Goal: Information Seeking & Learning: Learn about a topic

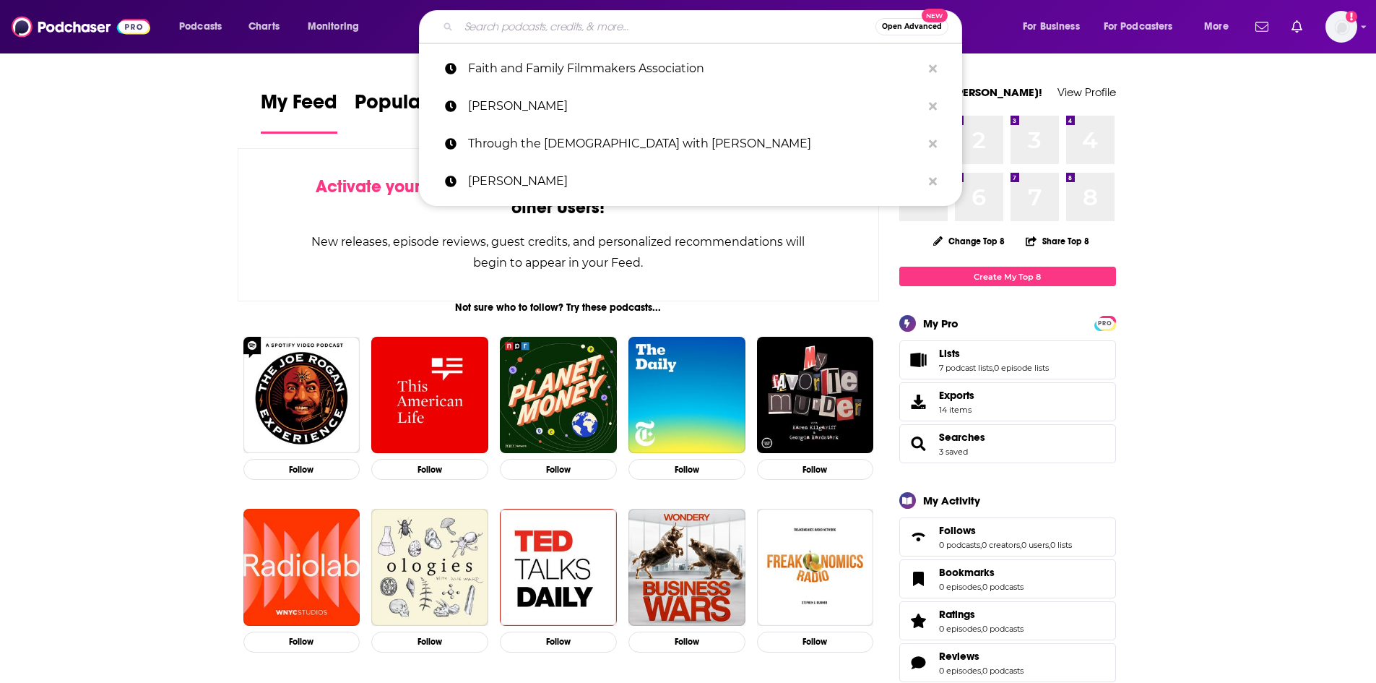
click at [558, 33] on input "Search podcasts, credits, & more..." at bounding box center [667, 26] width 417 height 23
paste input "The Fatherhood Challenge"
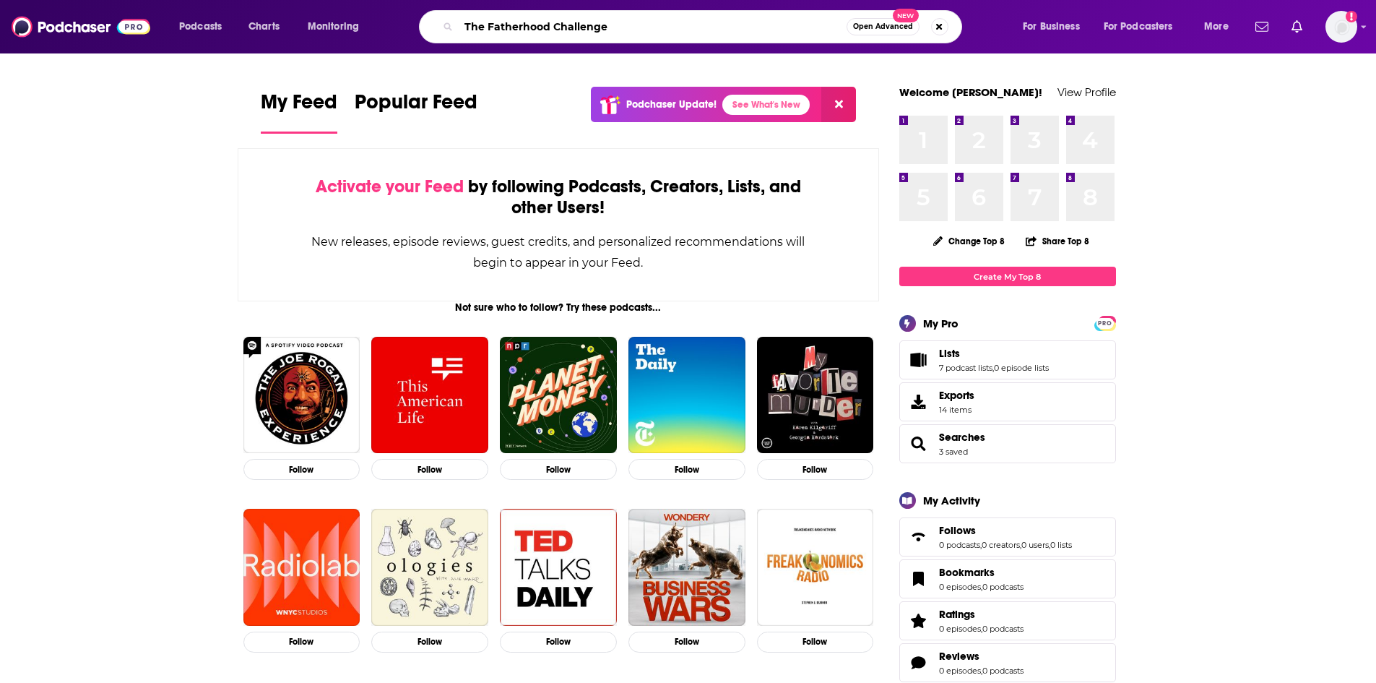
type input "The Fatherhood Challenge"
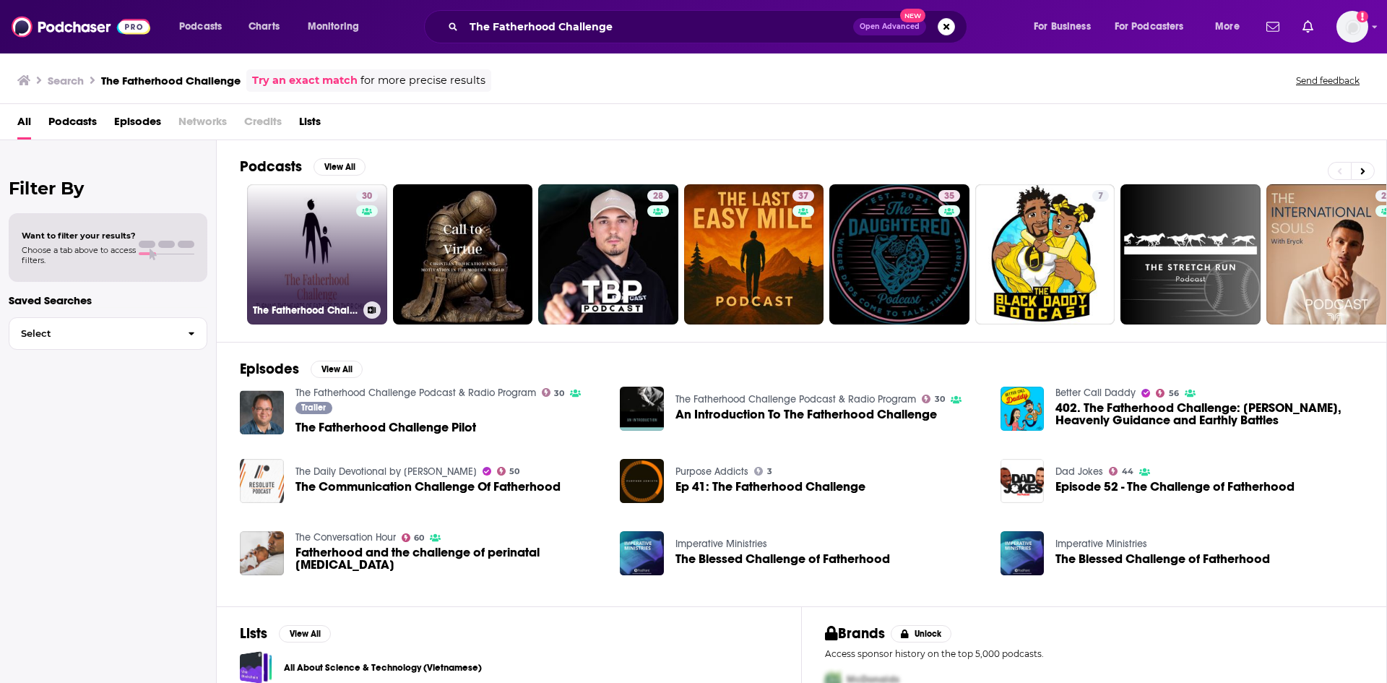
click at [337, 249] on link "30 The Fatherhood Challenge Podcast & Radio Program" at bounding box center [317, 254] width 140 height 140
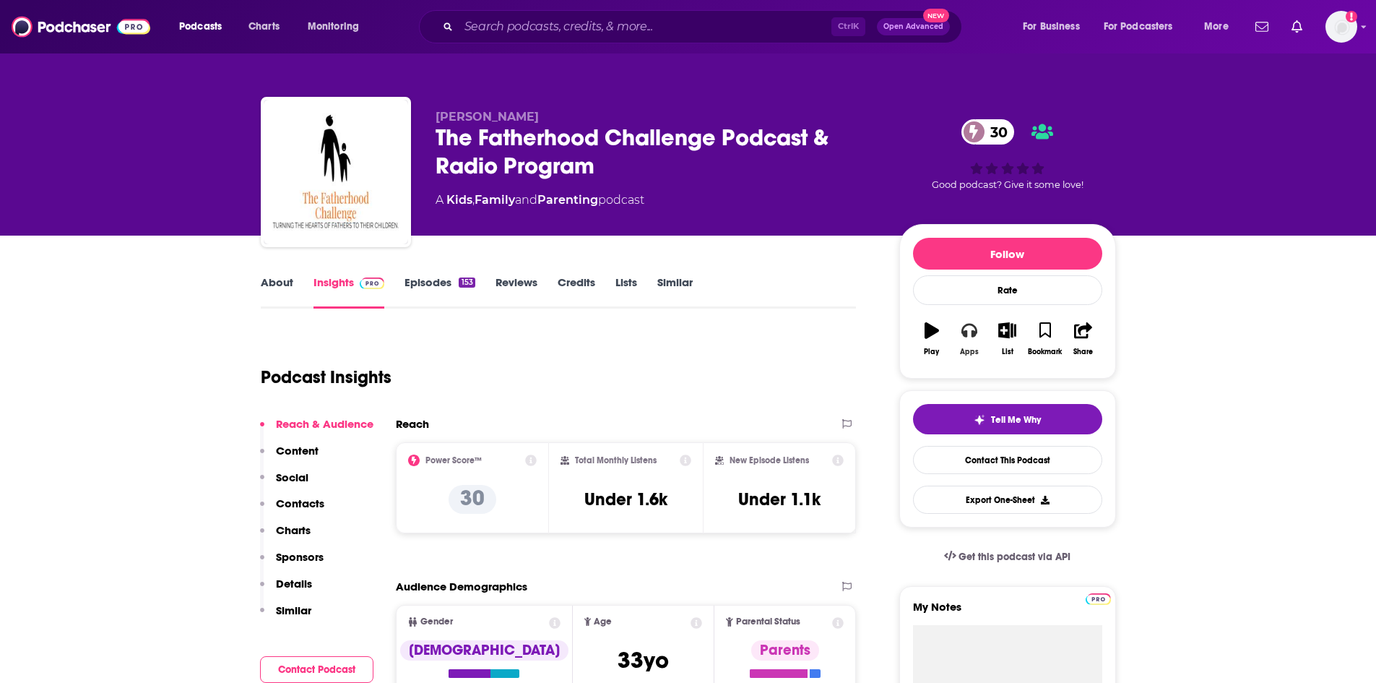
click at [968, 340] on button "Apps" at bounding box center [970, 339] width 38 height 52
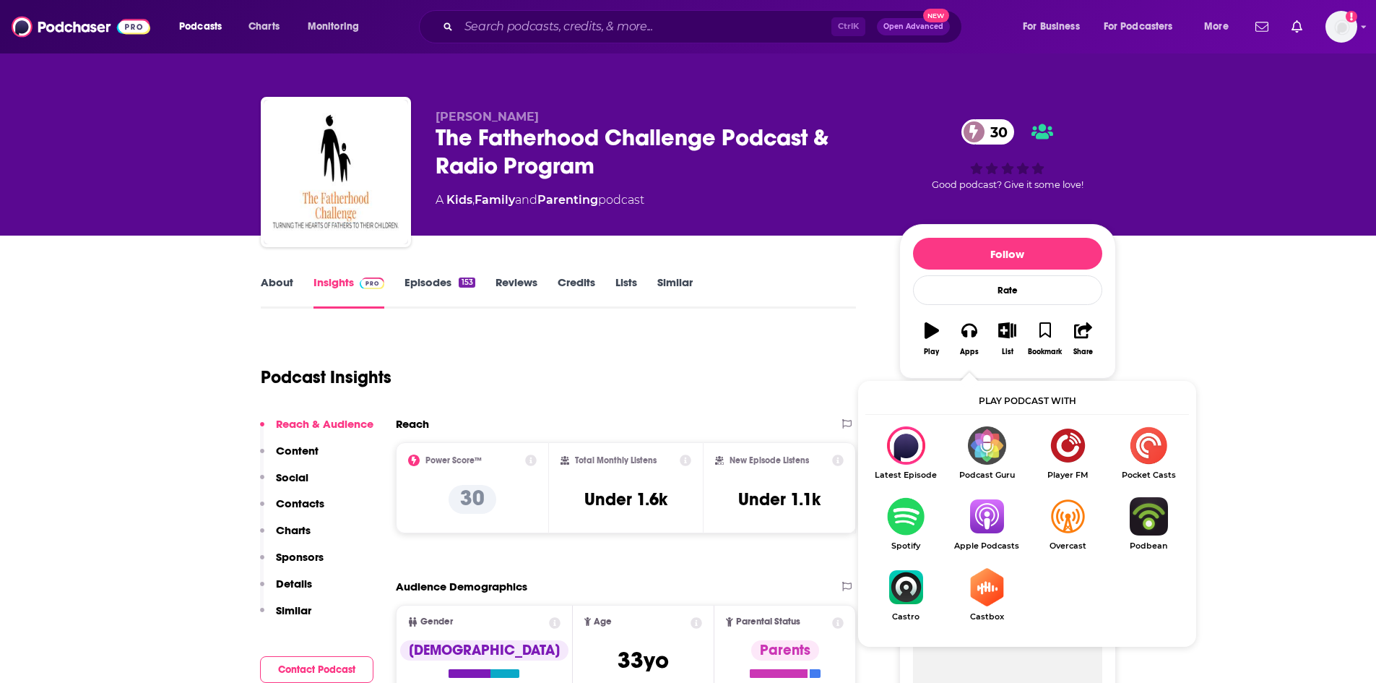
click at [995, 514] on img "Show Listen On dropdown" at bounding box center [986, 516] width 81 height 38
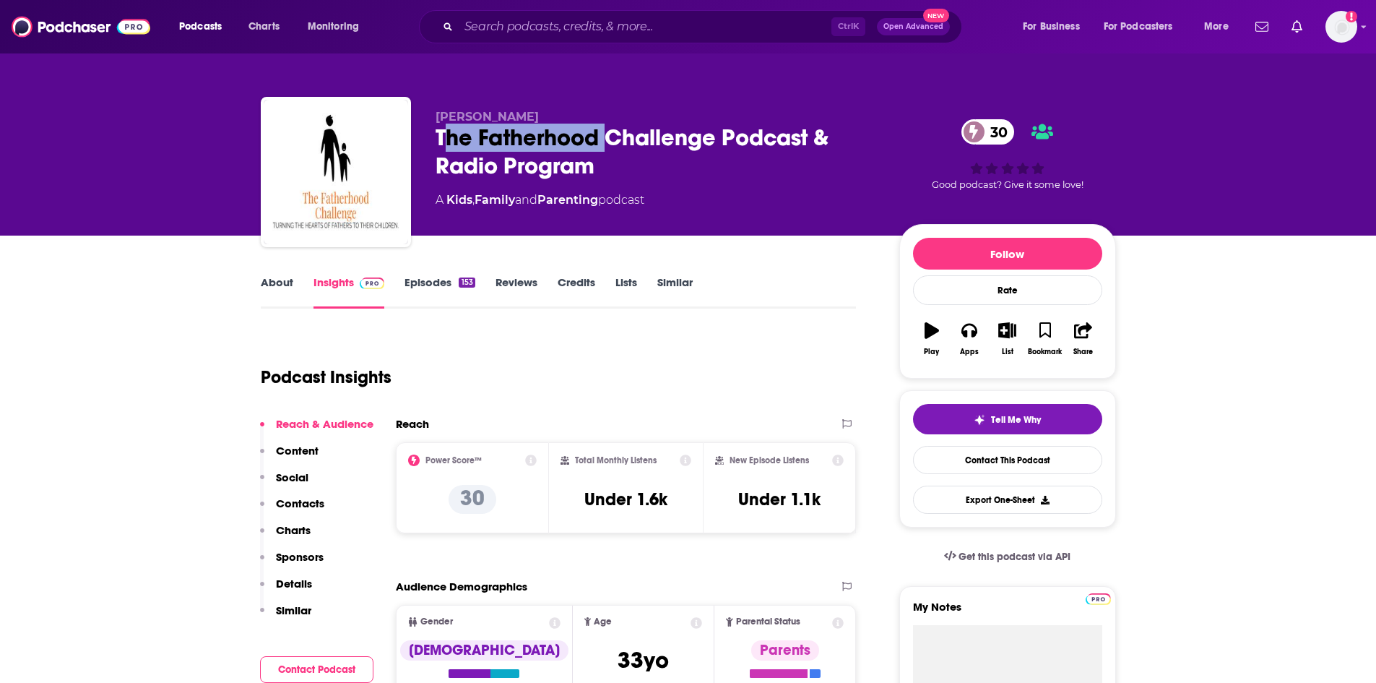
drag, startPoint x: 443, startPoint y: 141, endPoint x: 608, endPoint y: 142, distance: 165.4
click at [608, 142] on div "The Fatherhood Challenge Podcast & Radio Program 30" at bounding box center [656, 152] width 441 height 56
click at [514, 137] on div "The Fatherhood Challenge Podcast & Radio Program 30" at bounding box center [656, 152] width 441 height 56
drag, startPoint x: 439, startPoint y: 131, endPoint x: 715, endPoint y: 140, distance: 276.1
click at [715, 140] on div "The Fatherhood Challenge Podcast & Radio Program 30" at bounding box center [656, 152] width 441 height 56
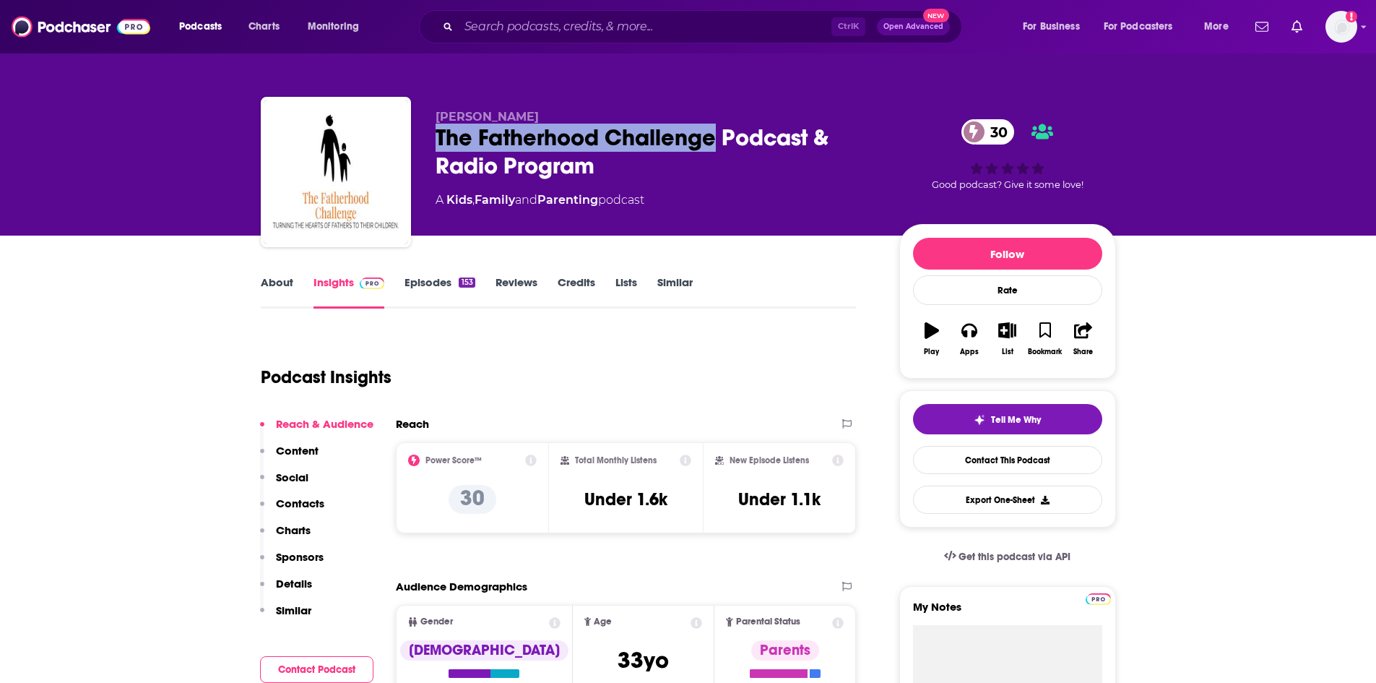
copy h2 "The Fatherhood Challenge"
click at [275, 285] on link "About" at bounding box center [277, 291] width 33 height 33
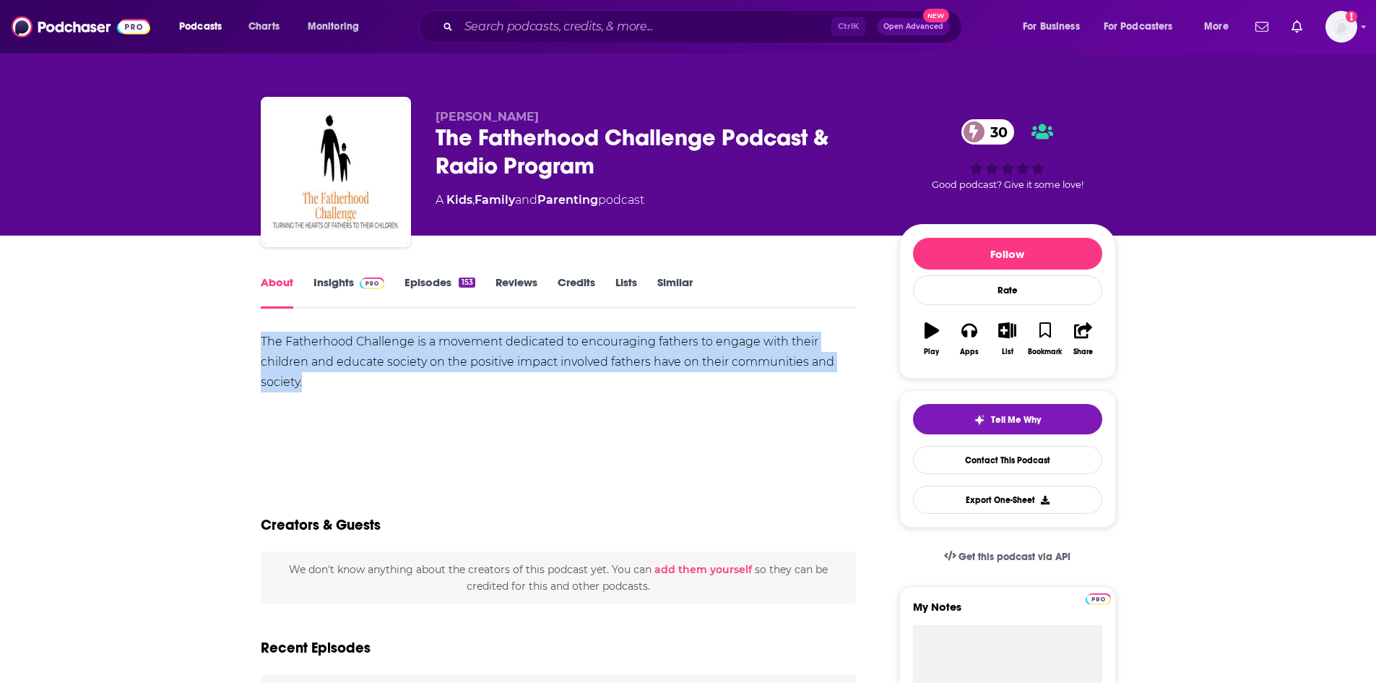
drag, startPoint x: 262, startPoint y: 344, endPoint x: 321, endPoint y: 389, distance: 74.3
click at [321, 389] on div "The Fatherhood Challenge is a movement dedicated to encouraging fathers to enga…" at bounding box center [559, 362] width 596 height 61
copy div "The Fatherhood Challenge is a movement dedicated to encouraging fathers to enga…"
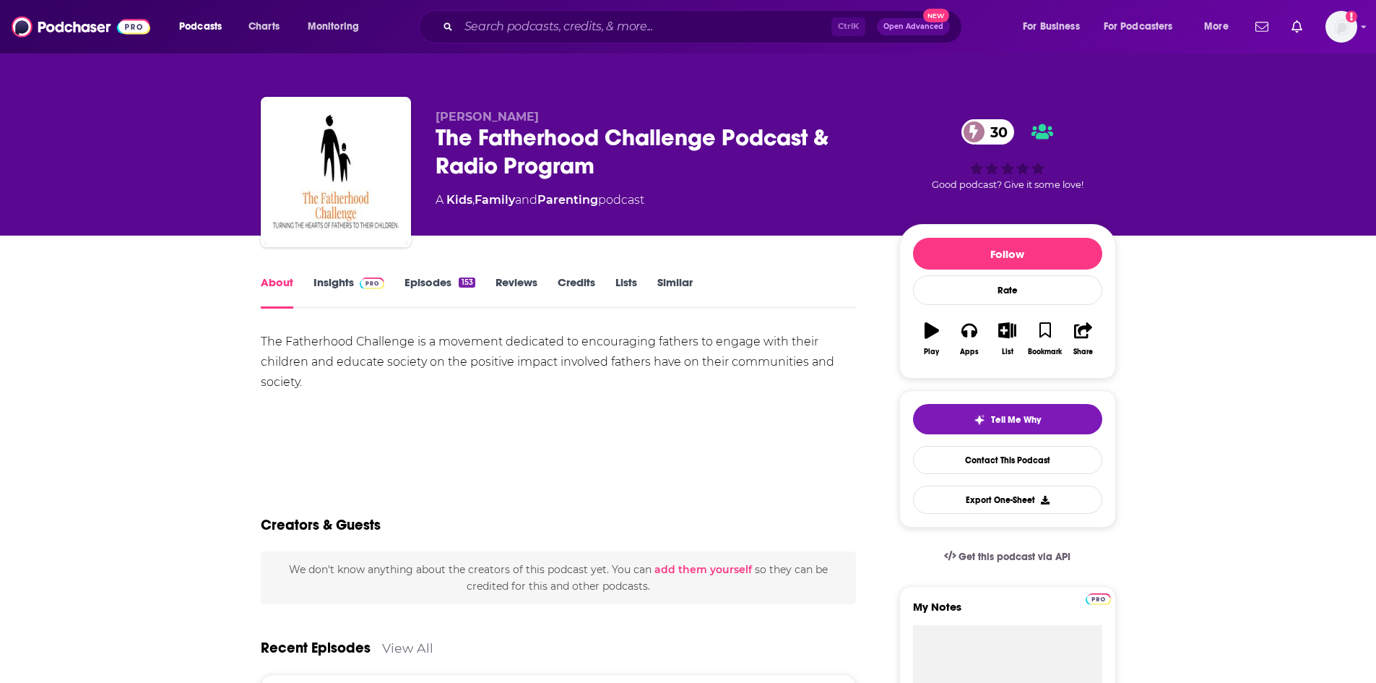
drag, startPoint x: 554, startPoint y: 45, endPoint x: 561, endPoint y: 27, distance: 18.8
click at [559, 33] on div "Podcasts Charts Monitoring Ctrl K Open Advanced New For Business For Podcasters…" at bounding box center [688, 26] width 1376 height 53
click at [561, 27] on input "Search podcasts, credits, & more..." at bounding box center [645, 26] width 373 height 23
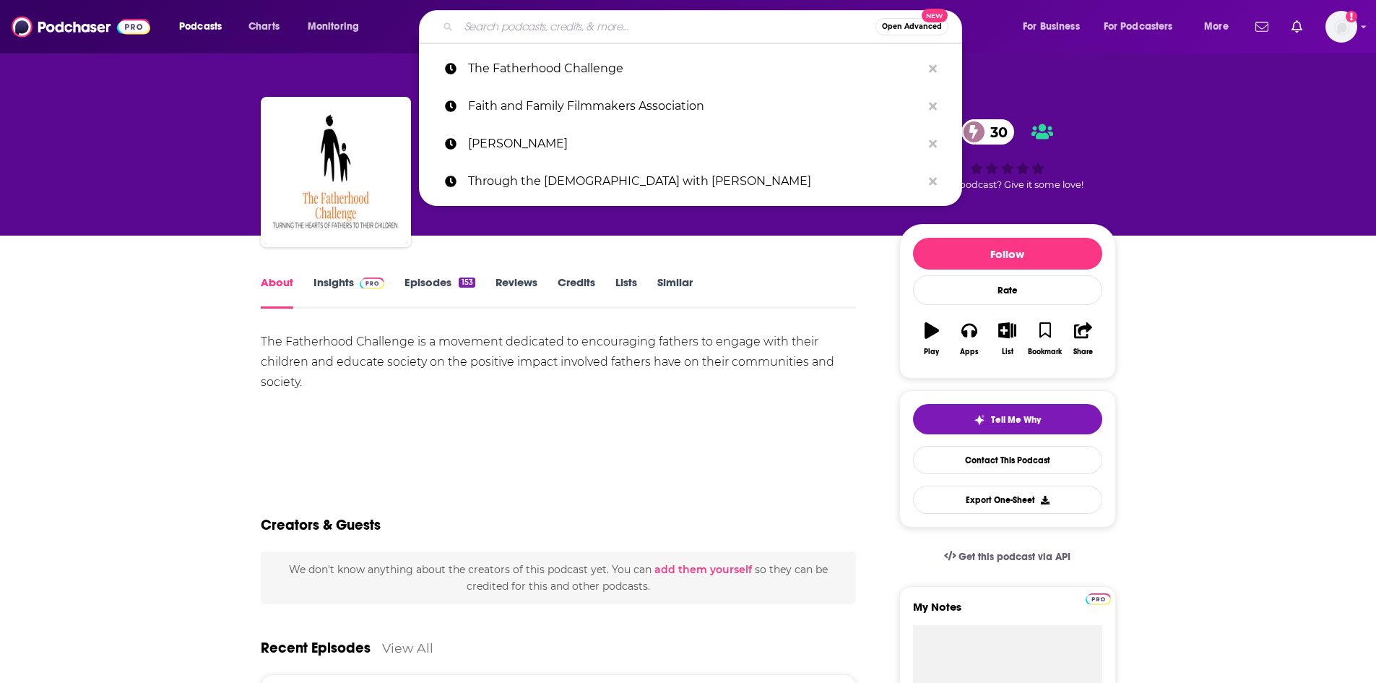
paste input "The Enneagram and Marriage Podcast"
type input "The Enneagram and Marriage Podcast"
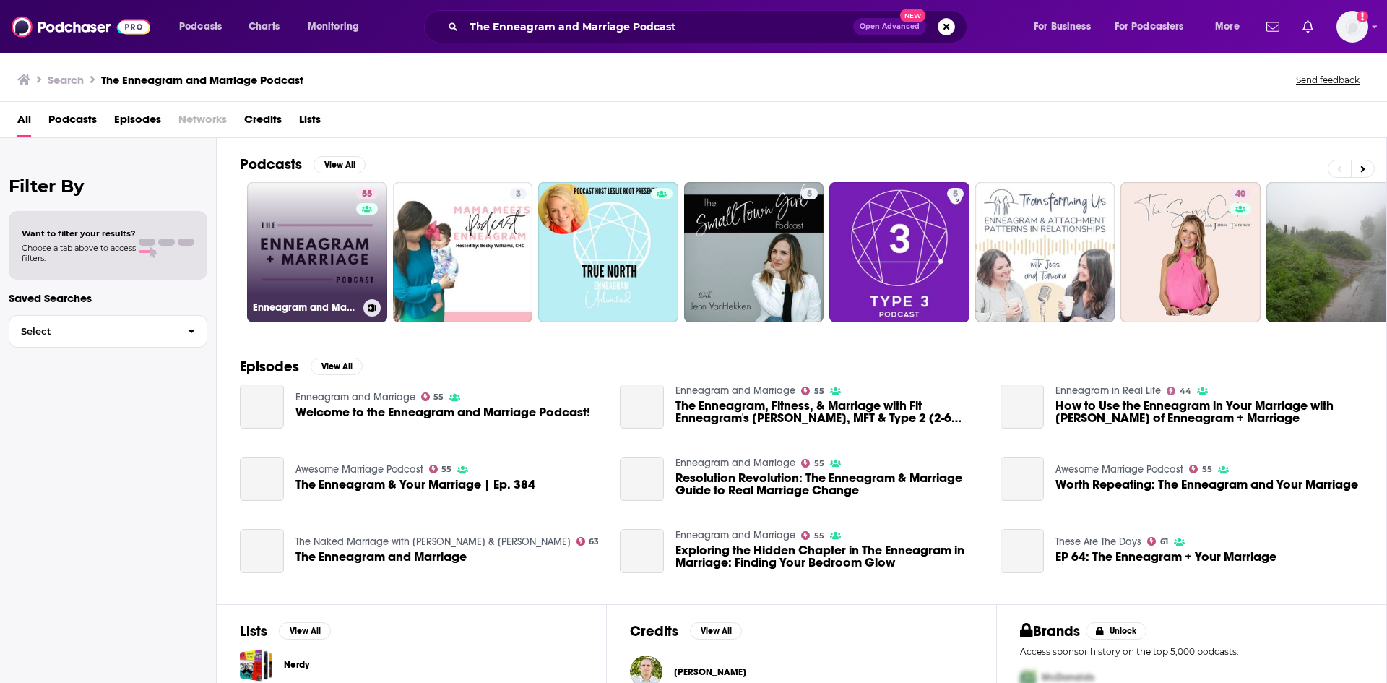
click at [276, 212] on link "55 Enneagram and Marriage" at bounding box center [317, 252] width 140 height 140
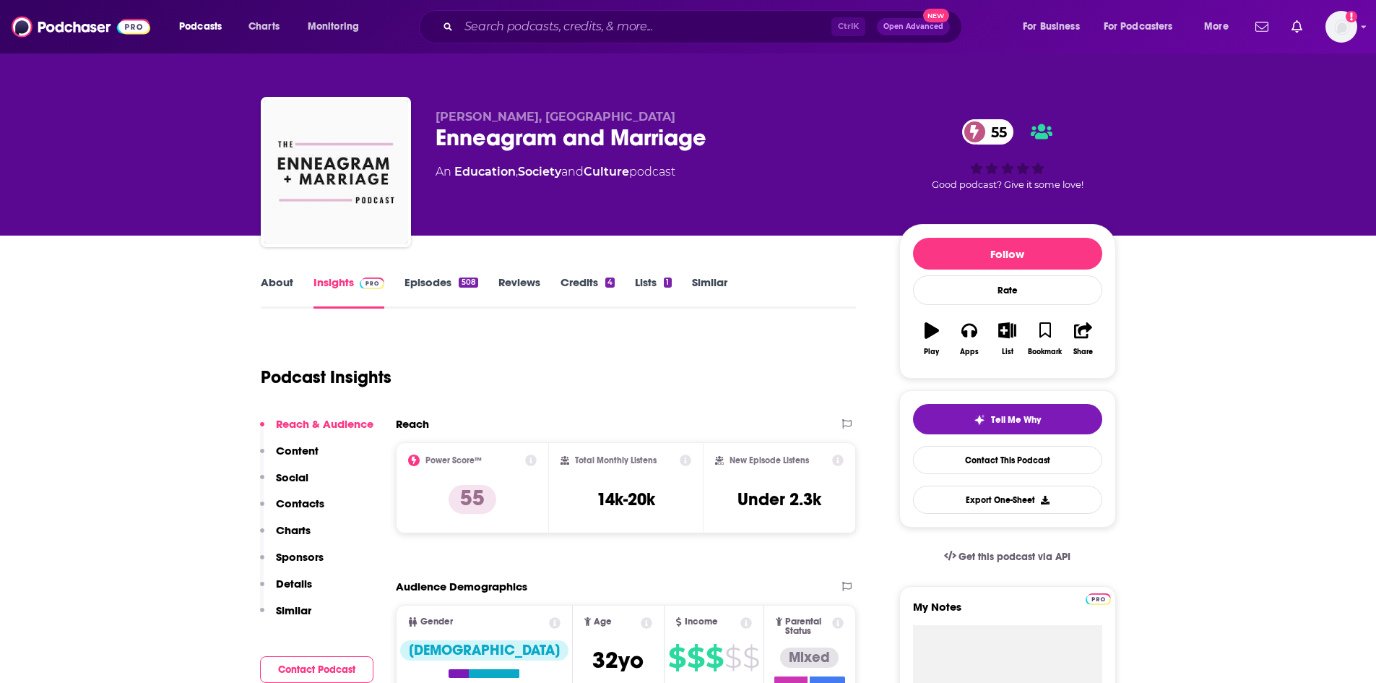
click at [277, 284] on link "About" at bounding box center [277, 291] width 33 height 33
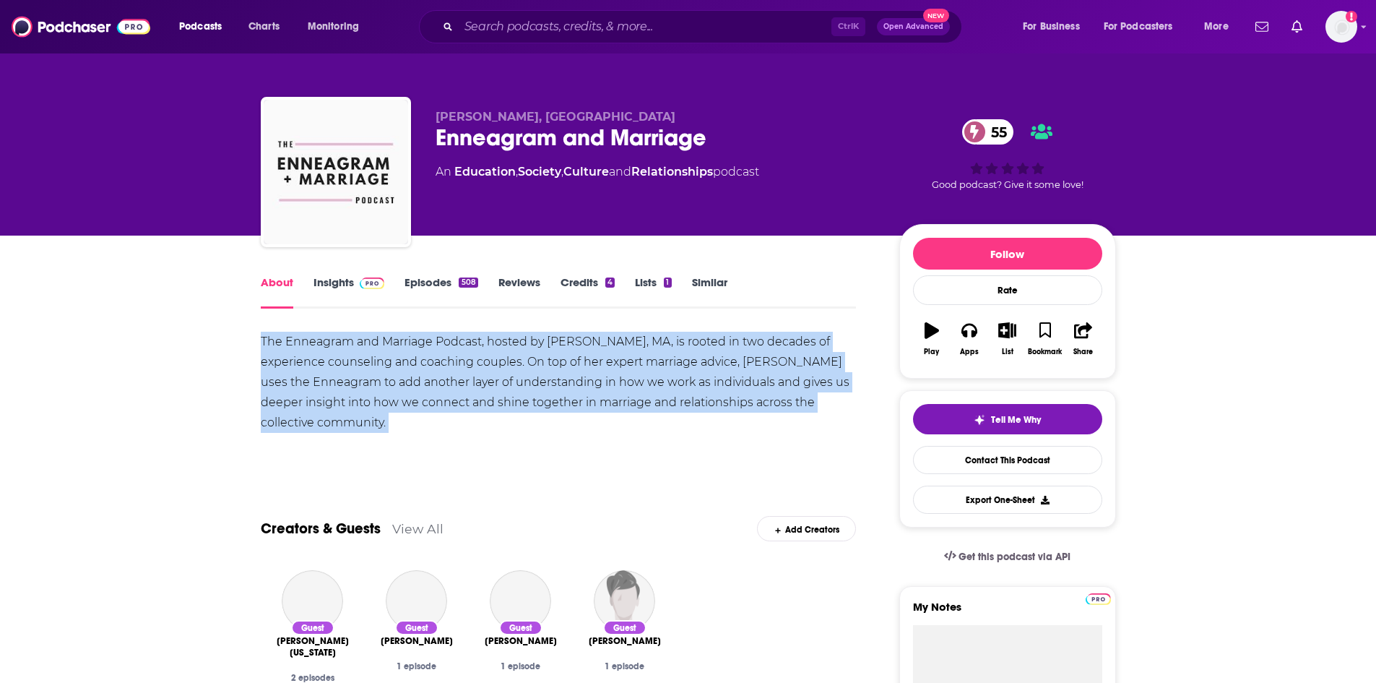
drag, startPoint x: 260, startPoint y: 340, endPoint x: 380, endPoint y: 434, distance: 152.3
click at [380, 434] on div "The Enneagram and Marriage Podcast, hosted by [PERSON_NAME], MA, is rooted in t…" at bounding box center [559, 398] width 596 height 132
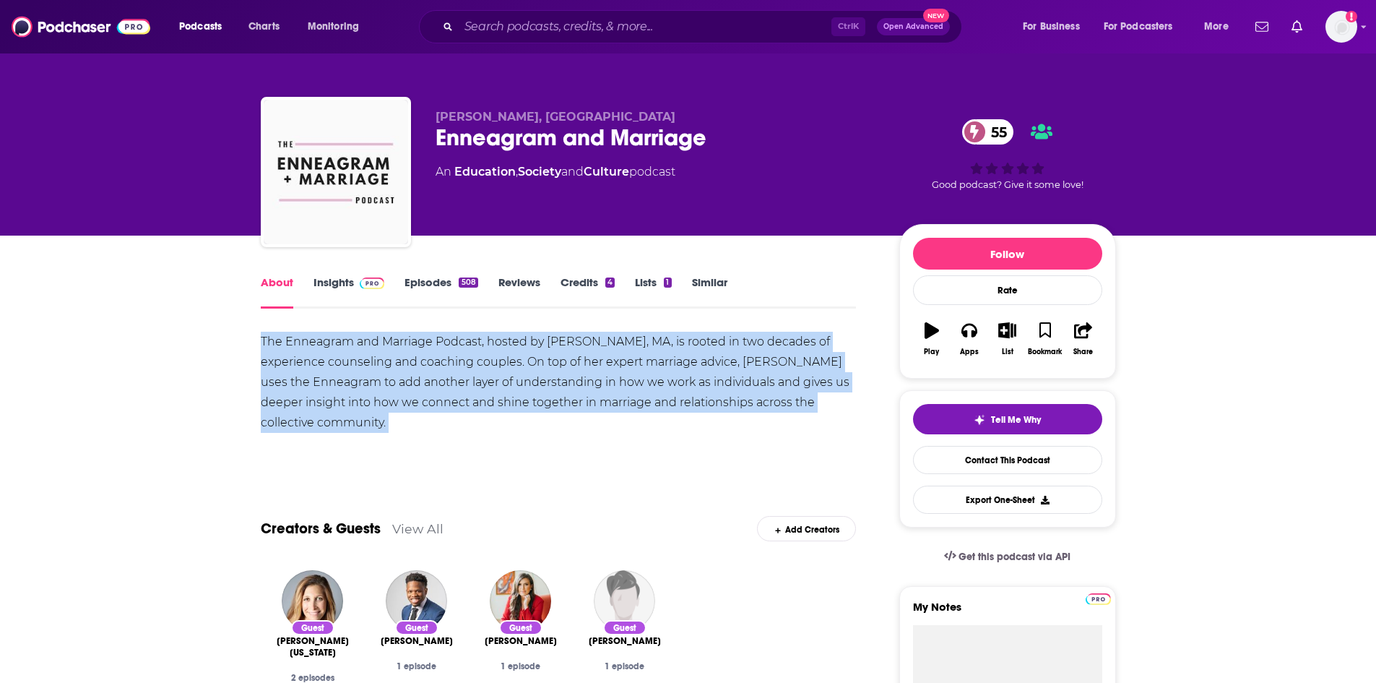
copy div "The Enneagram and Marriage Podcast, hosted by [PERSON_NAME], MA, is rooted in t…"
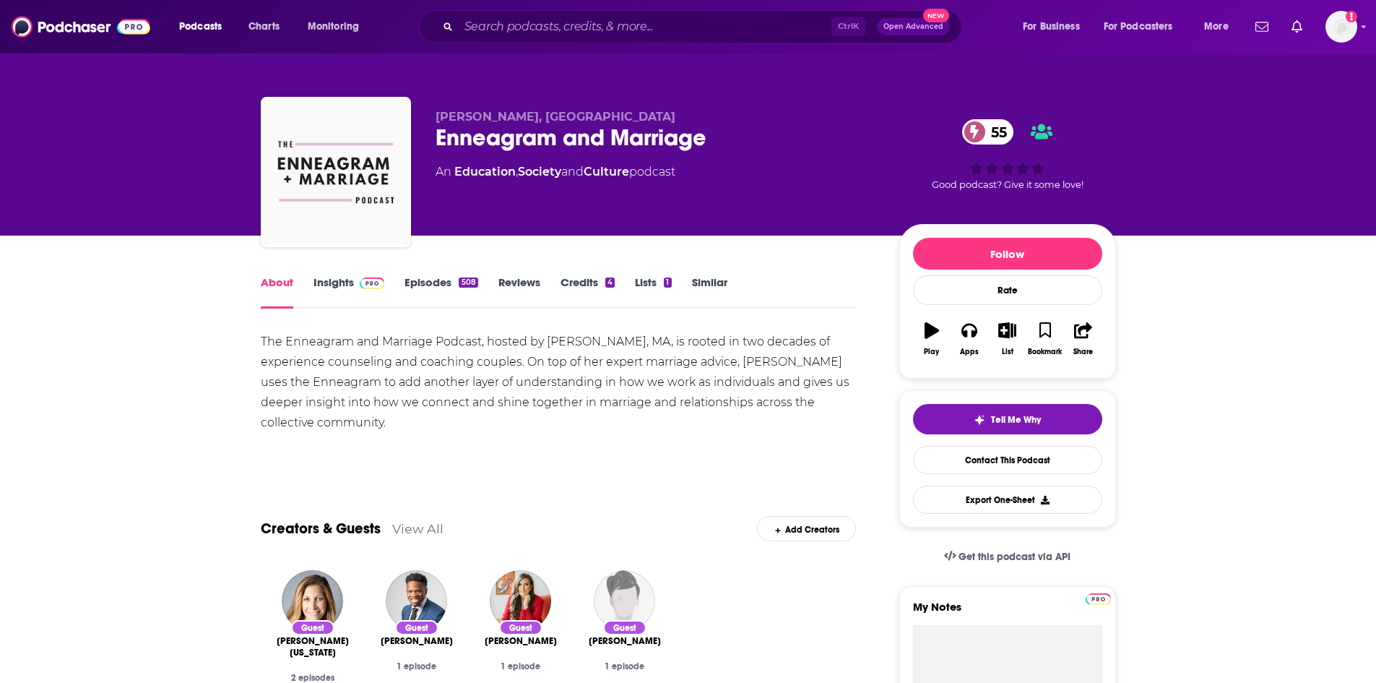
click at [317, 277] on link "Insights" at bounding box center [350, 291] width 72 height 33
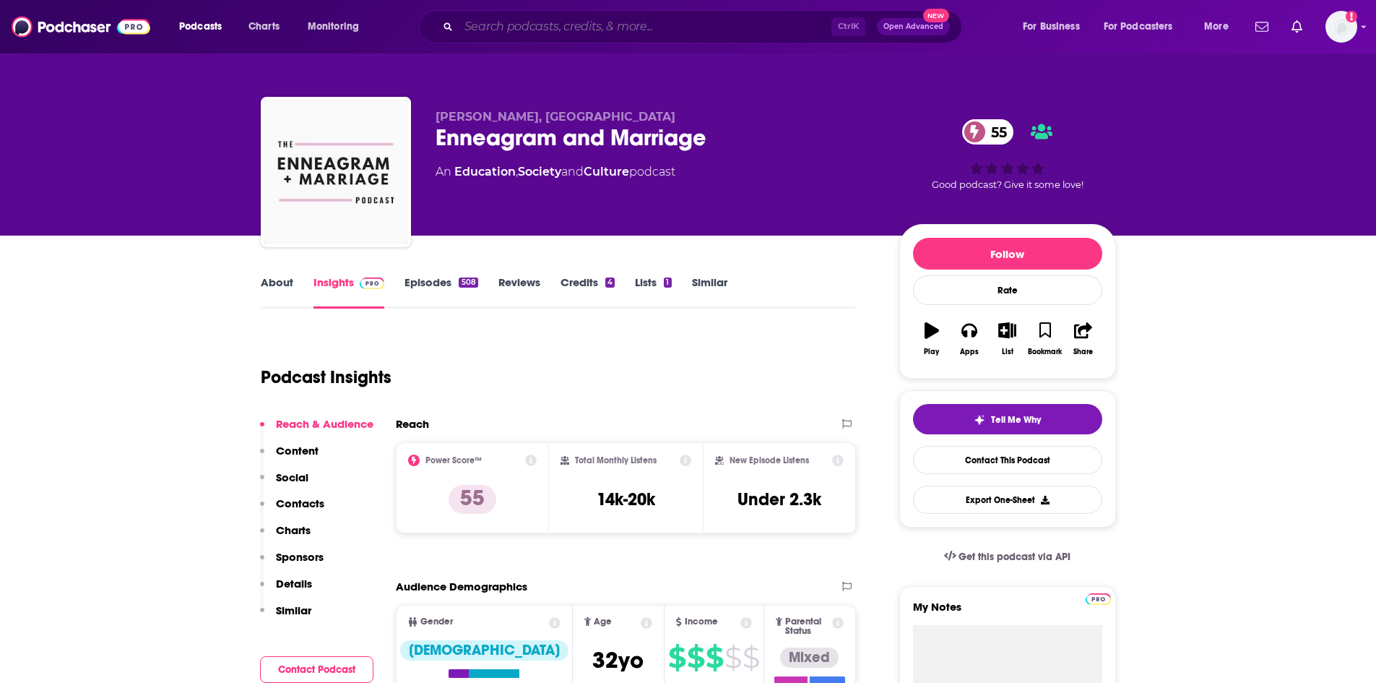
click at [530, 36] on input "Search podcasts, credits, & more..." at bounding box center [645, 26] width 373 height 23
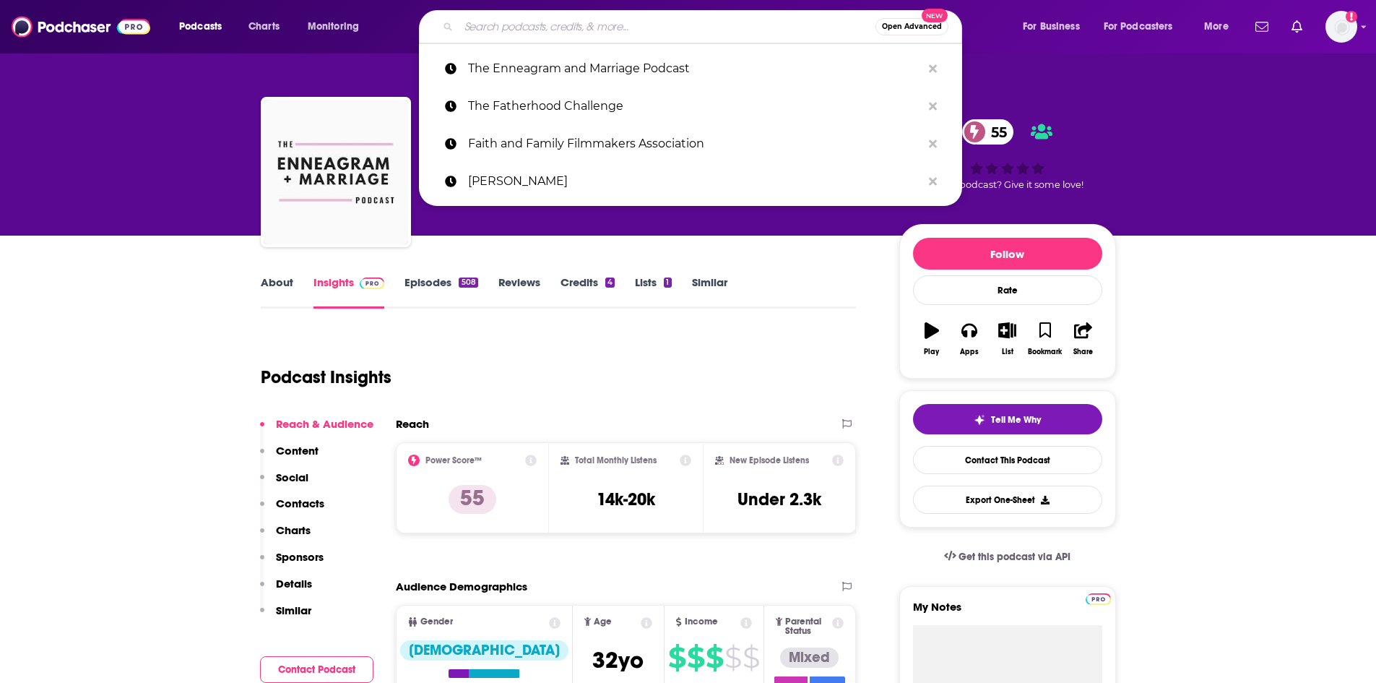
paste input "Theology on Air"
type input "Theology on Air"
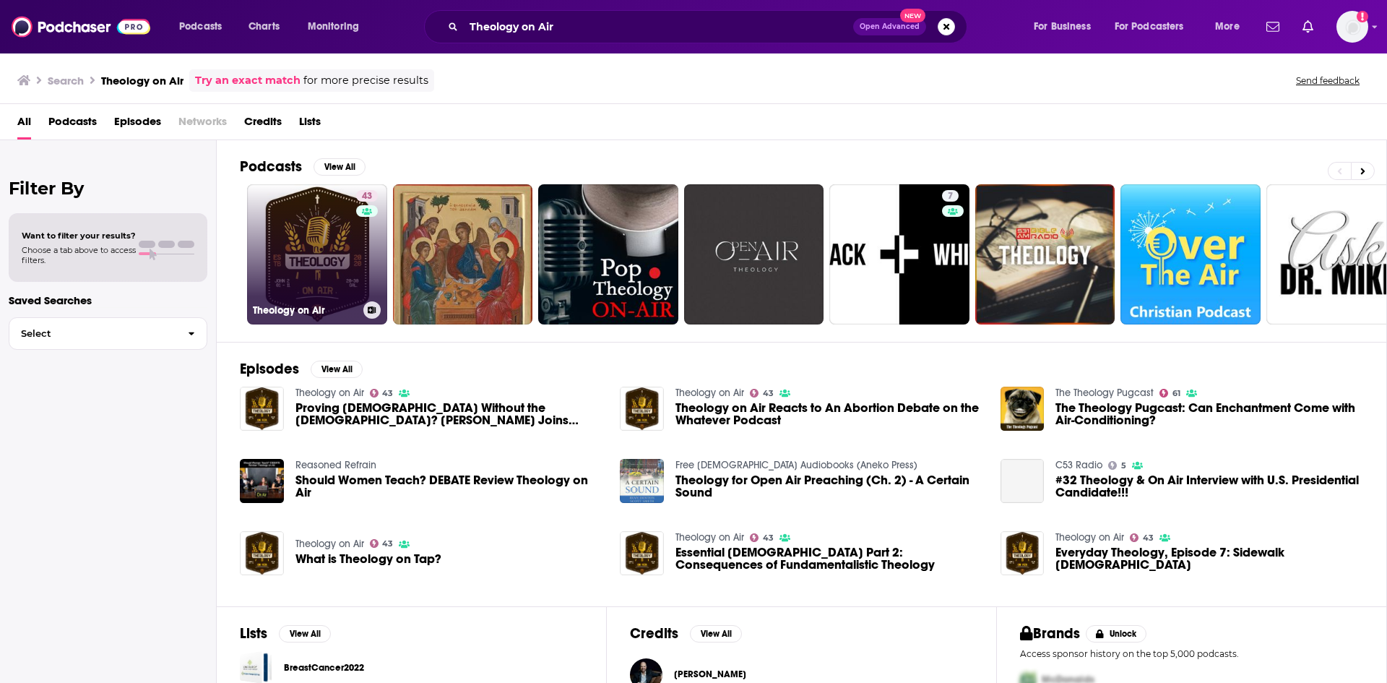
click at [325, 243] on link "43 Theology on Air" at bounding box center [317, 254] width 140 height 140
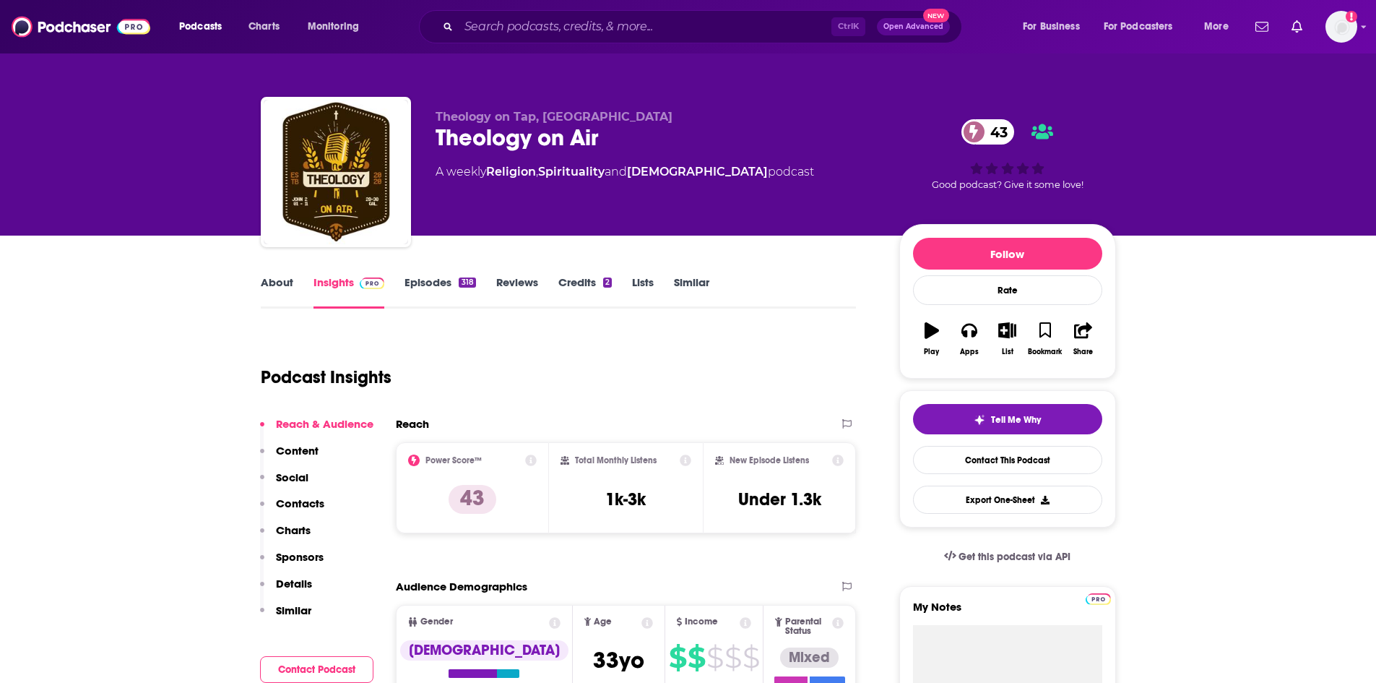
click at [283, 283] on link "About" at bounding box center [277, 291] width 33 height 33
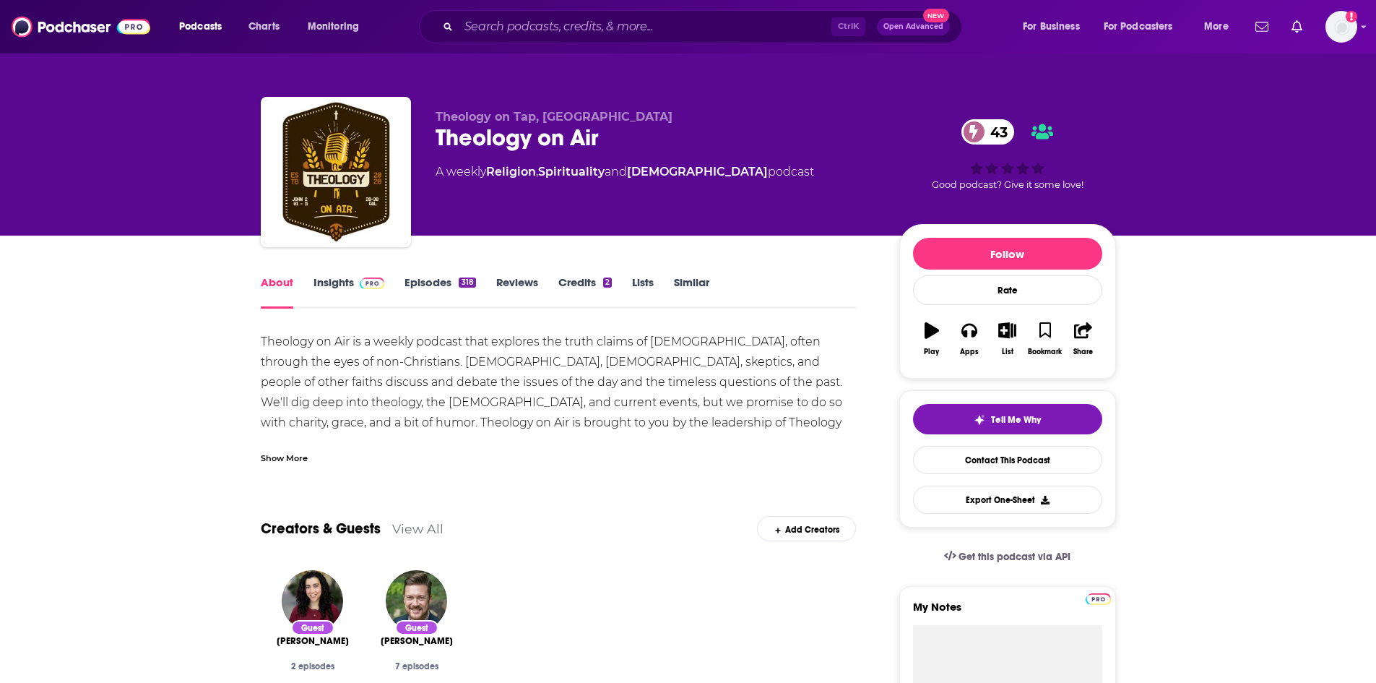
click at [272, 448] on div "Show More" at bounding box center [559, 452] width 596 height 25
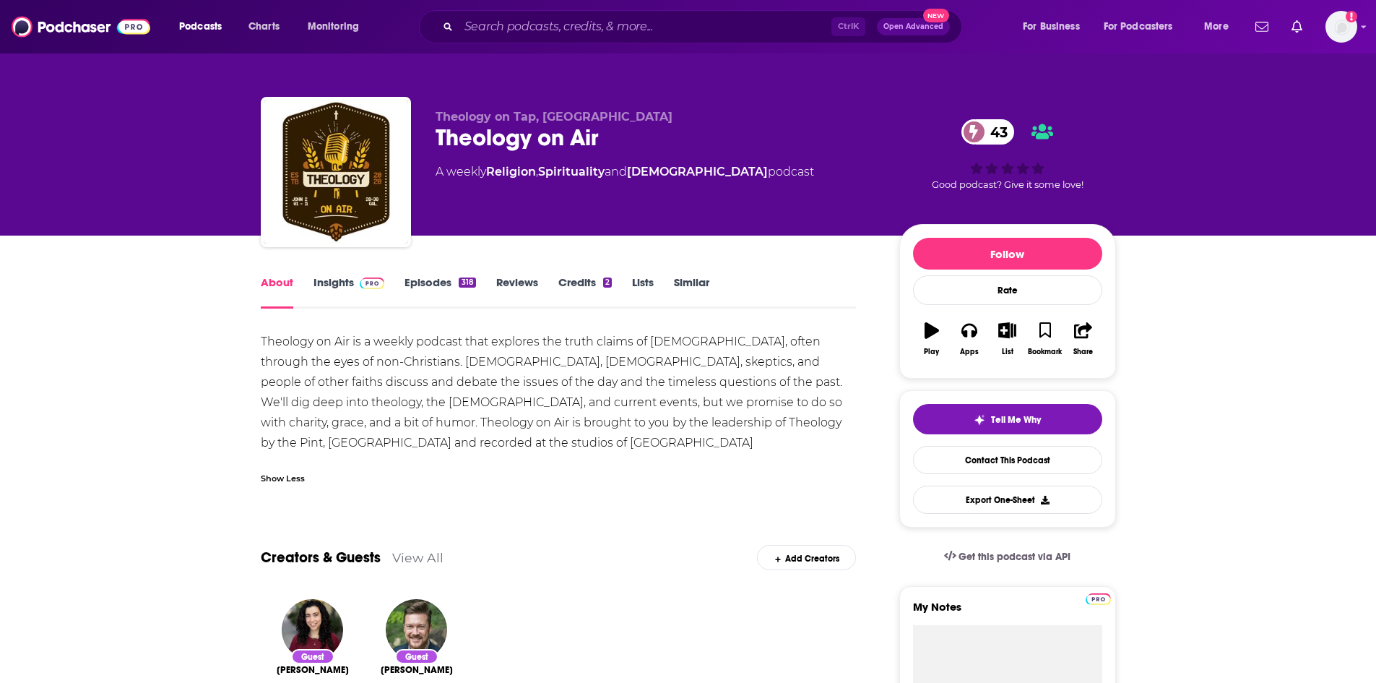
click at [264, 474] on div "Show Less" at bounding box center [283, 477] width 44 height 14
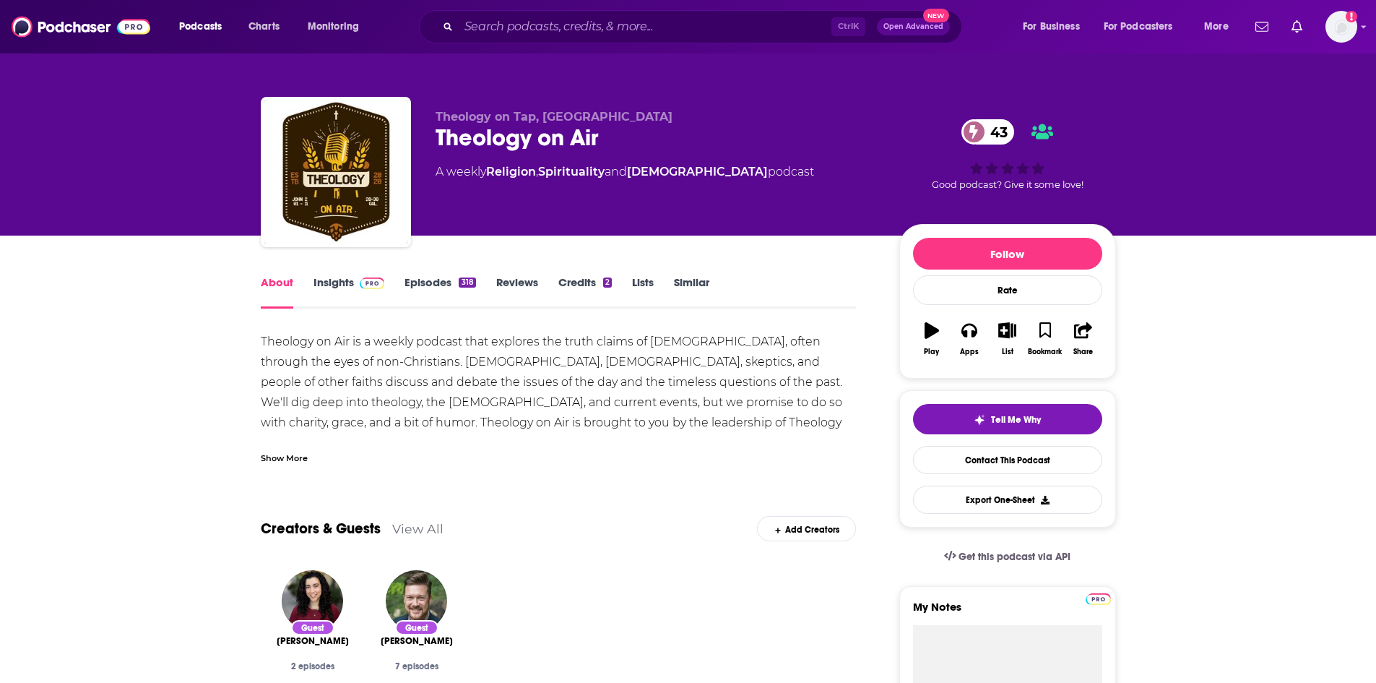
click at [270, 459] on div "Show More" at bounding box center [284, 457] width 47 height 14
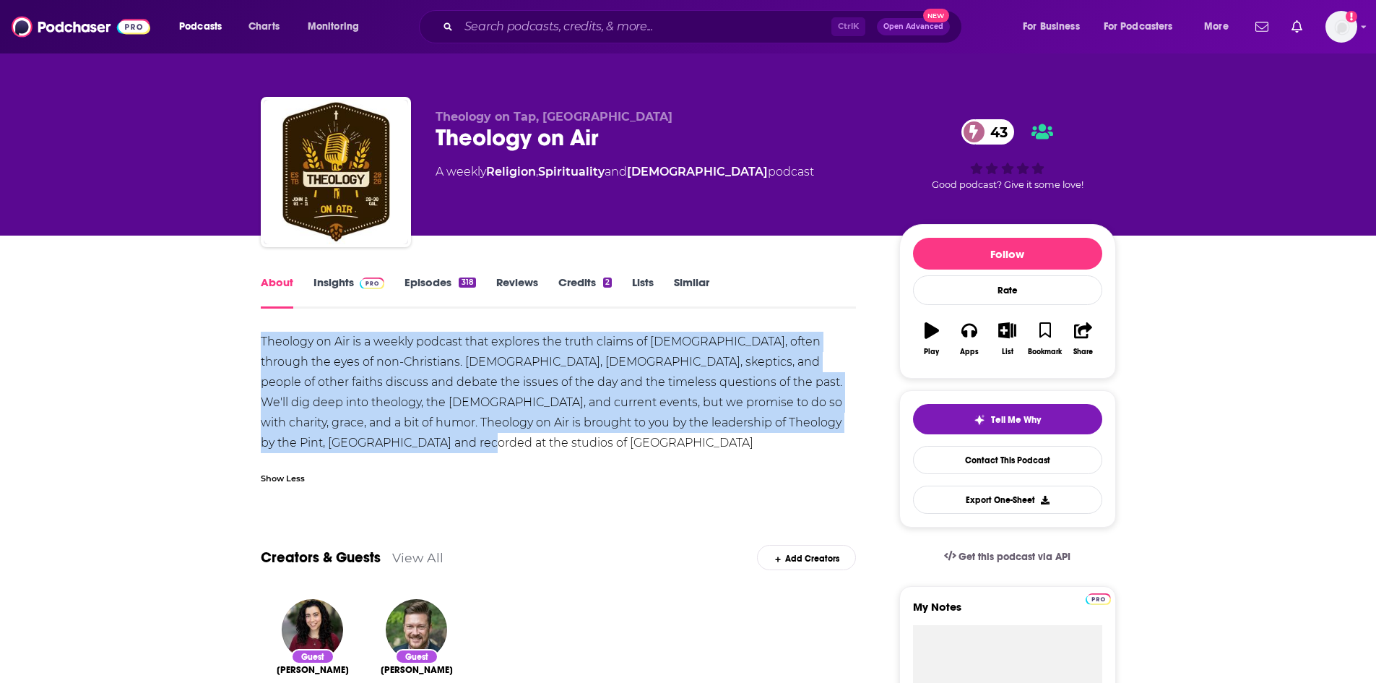
drag, startPoint x: 257, startPoint y: 339, endPoint x: 345, endPoint y: 441, distance: 135.3
copy div "Theology on Air is a weekly podcast that explores the truth claims of [DEMOGRAP…"
click at [349, 289] on link "Insights" at bounding box center [350, 291] width 72 height 33
